Goal: Task Accomplishment & Management: Use online tool/utility

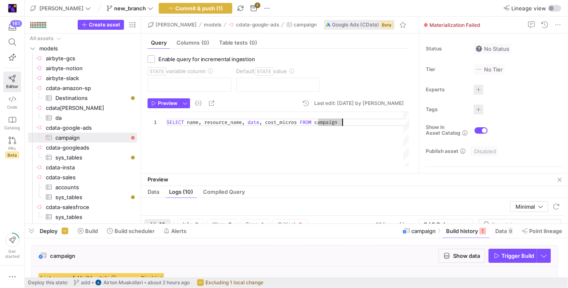
scroll to position [0, 175]
